Goal: Find specific page/section: Find specific page/section

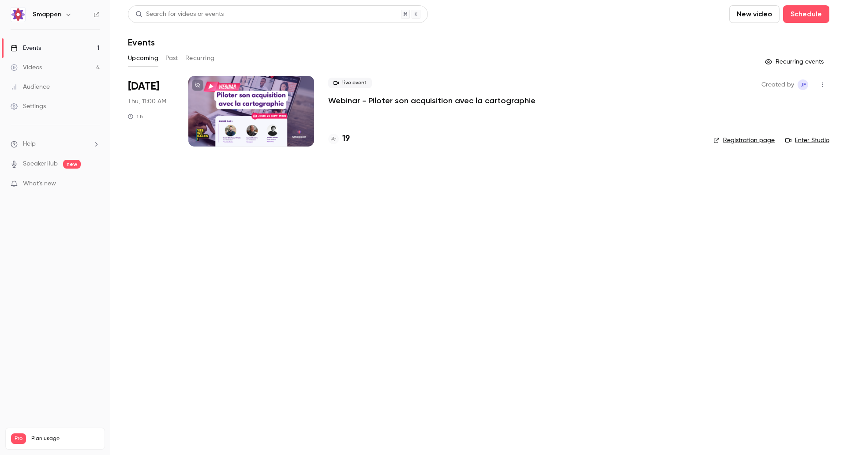
click at [347, 140] on h4 "19" at bounding box center [345, 139] width 7 height 12
